Goal: Download file/media

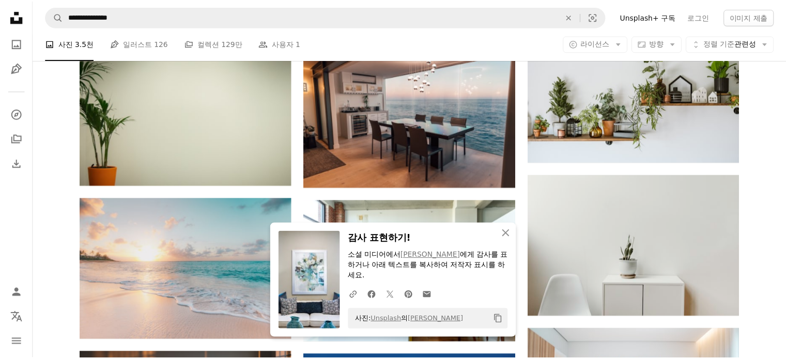
scroll to position [680, 0]
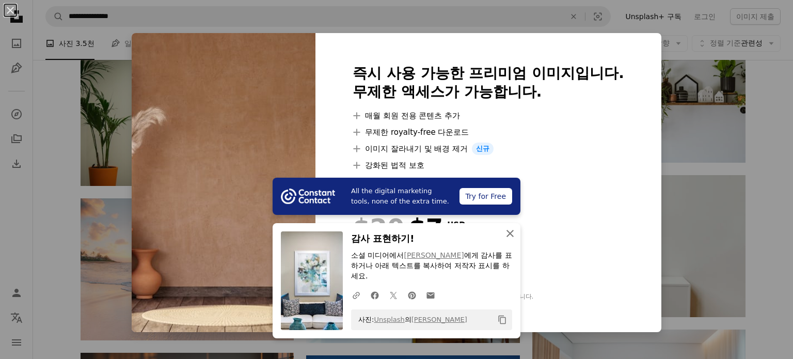
click at [506, 240] on icon "An X shape" at bounding box center [510, 233] width 12 height 12
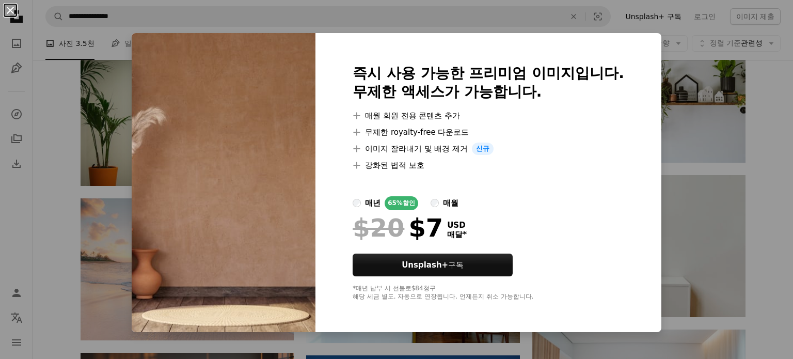
click at [8, 9] on button "An X shape" at bounding box center [10, 10] width 12 height 12
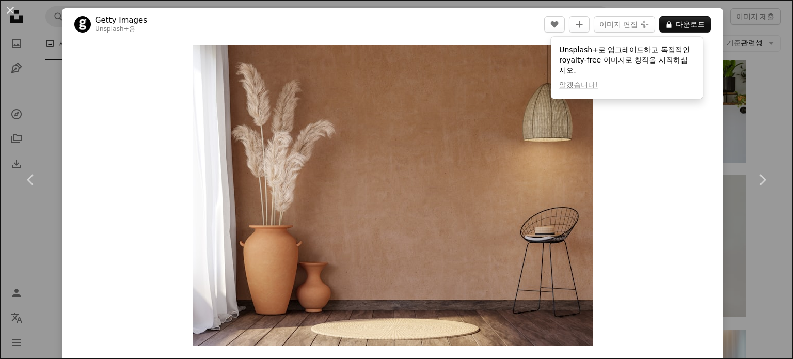
click at [650, 99] on div "Zoom in" at bounding box center [393, 195] width 662 height 310
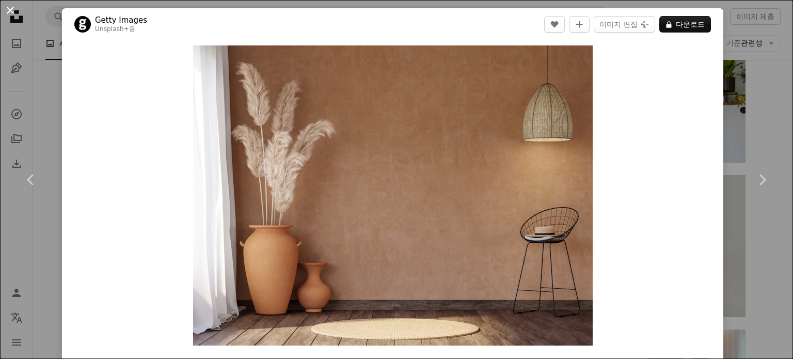
click at [12, 6] on button "An X shape" at bounding box center [10, 10] width 12 height 12
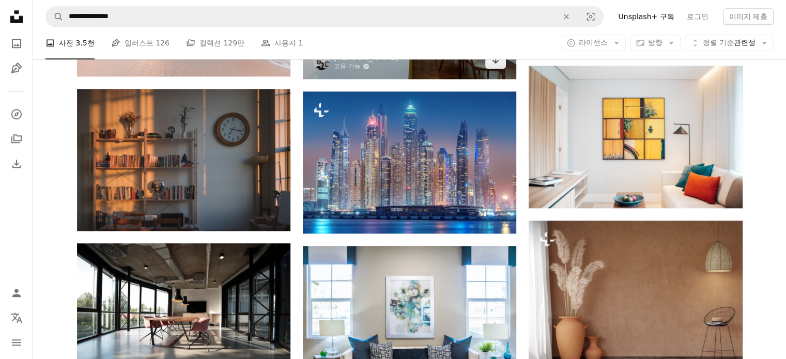
scroll to position [945, 0]
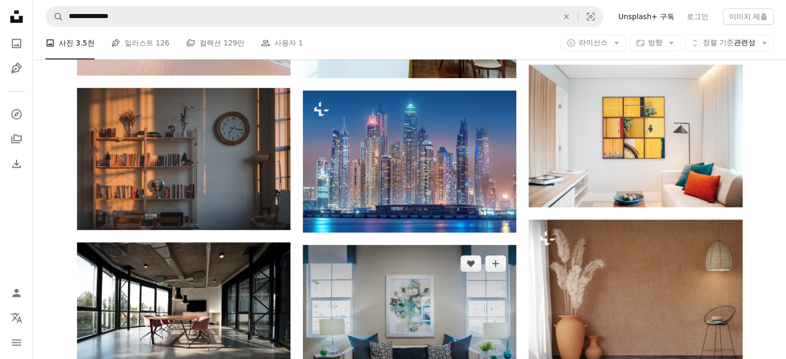
click at [380, 245] on img at bounding box center [409, 316] width 213 height 142
click at [424, 245] on img at bounding box center [409, 316] width 213 height 142
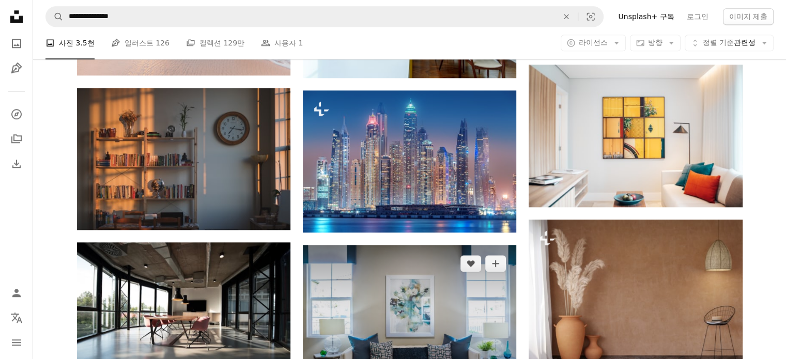
click at [391, 245] on img at bounding box center [409, 316] width 213 height 142
click at [387, 245] on img at bounding box center [409, 316] width 213 height 142
click at [466, 245] on img at bounding box center [409, 316] width 213 height 142
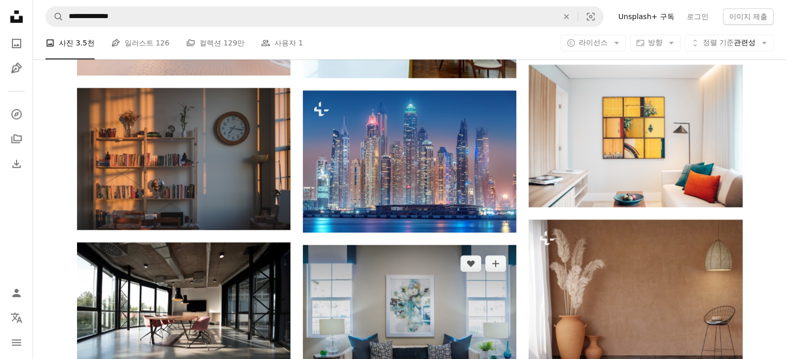
click at [466, 245] on img at bounding box center [409, 316] width 213 height 142
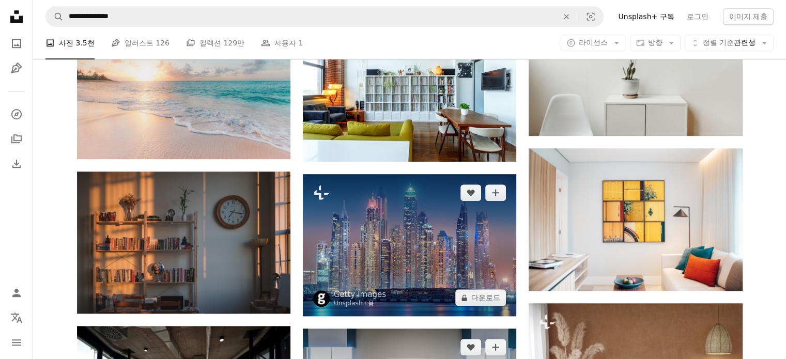
scroll to position [844, 0]
